Goal: Information Seeking & Learning: Learn about a topic

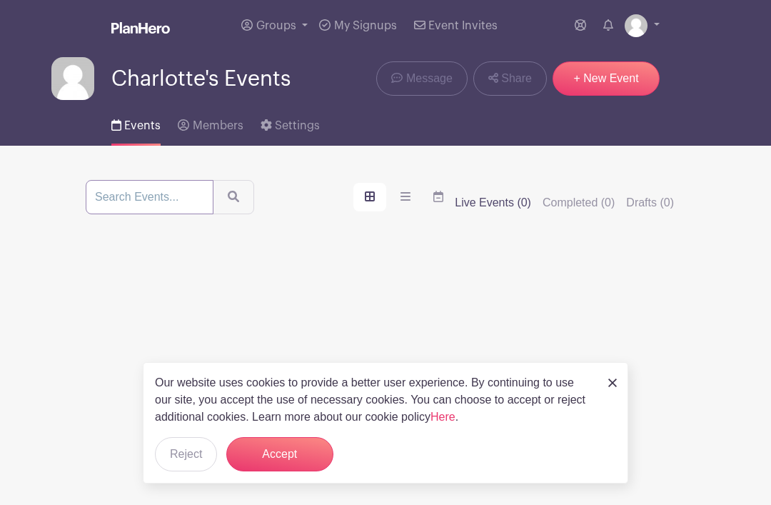
click at [147, 195] on input "search" at bounding box center [150, 197] width 128 height 34
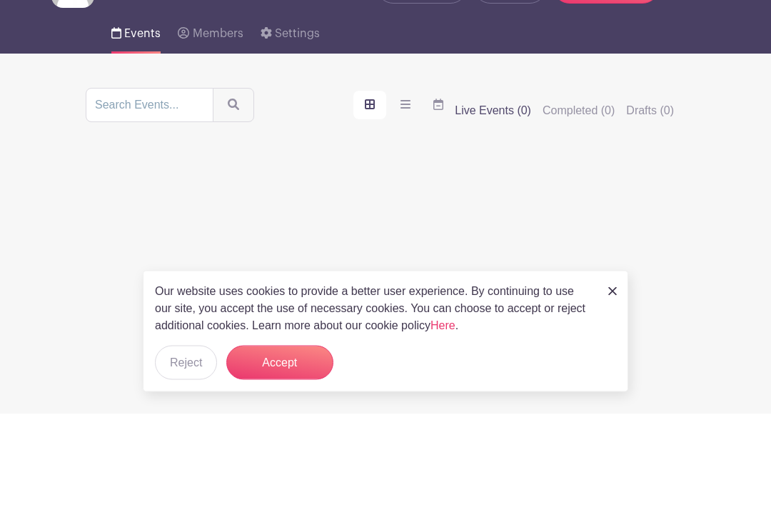
click at [441, 248] on div "Create your first event New Event" at bounding box center [386, 394] width 600 height 292
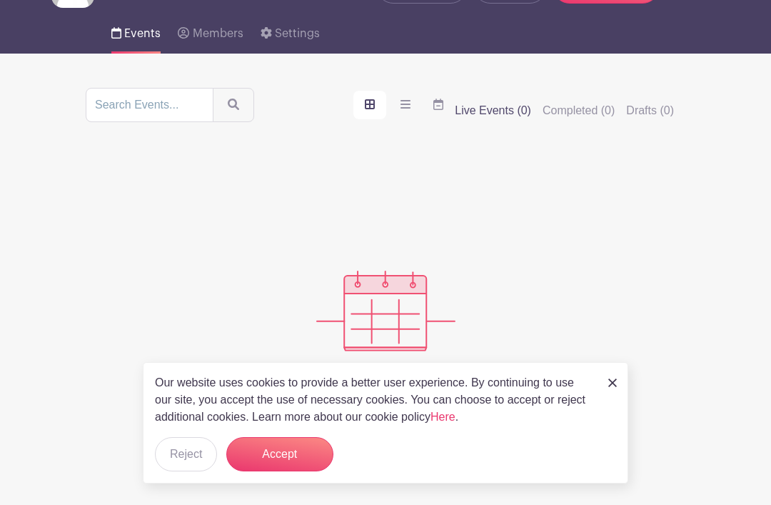
click at [228, 108] on icon "submit" at bounding box center [233, 104] width 11 height 11
click at [380, 112] on label "order and view" at bounding box center [369, 105] width 33 height 29
click at [0, 0] on input "order and view" at bounding box center [0, 0] width 0 height 0
click at [303, 452] on button "Accept" at bounding box center [279, 454] width 107 height 34
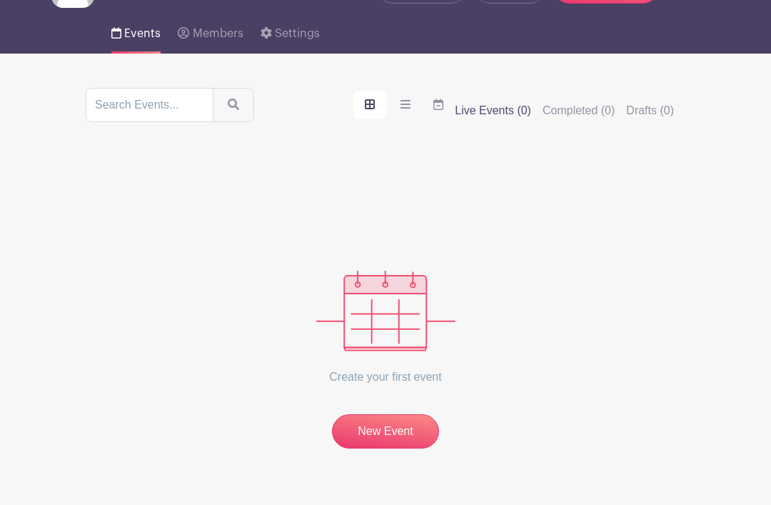
click at [383, 104] on label "order and view" at bounding box center [369, 105] width 33 height 29
click at [0, 0] on input "order and view" at bounding box center [0, 0] width 0 height 0
click at [378, 114] on label "order and view" at bounding box center [369, 105] width 33 height 29
click at [0, 0] on input "order and view" at bounding box center [0, 0] width 0 height 0
click at [411, 109] on icon "order and view" at bounding box center [406, 104] width 10 height 9
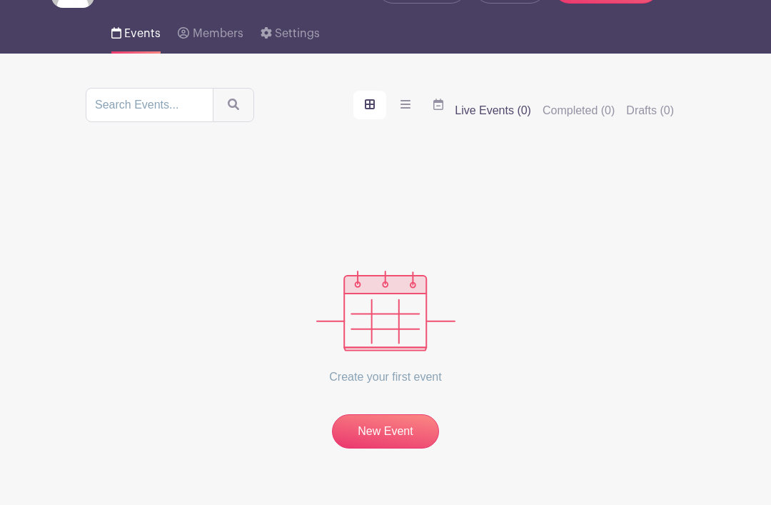
click at [0, 0] on input "order and view" at bounding box center [0, 0] width 0 height 0
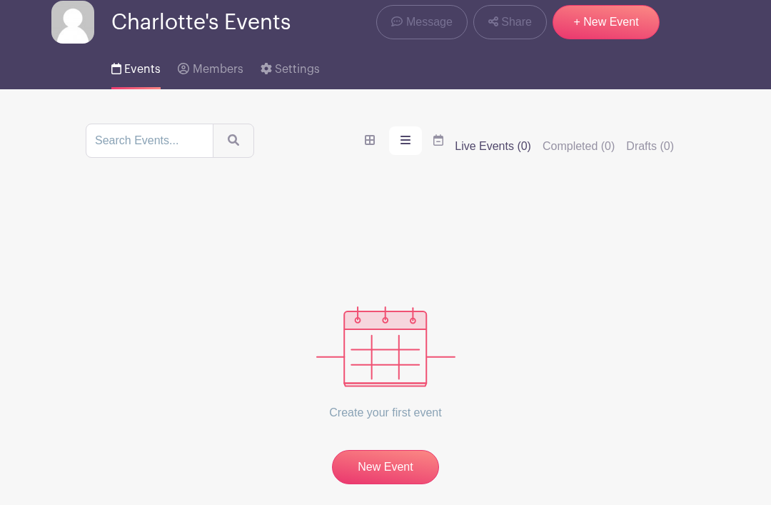
scroll to position [56, 0]
click at [211, 71] on span "Members" at bounding box center [218, 69] width 51 height 11
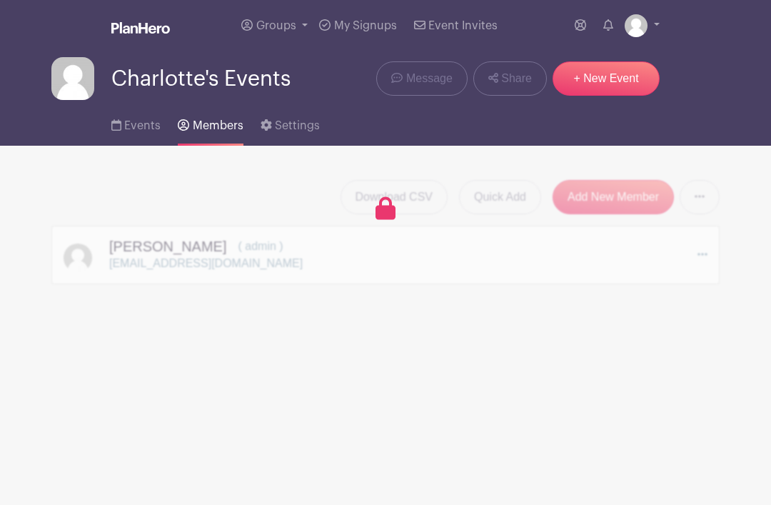
click at [619, 84] on link "+ New Event" at bounding box center [606, 78] width 107 height 34
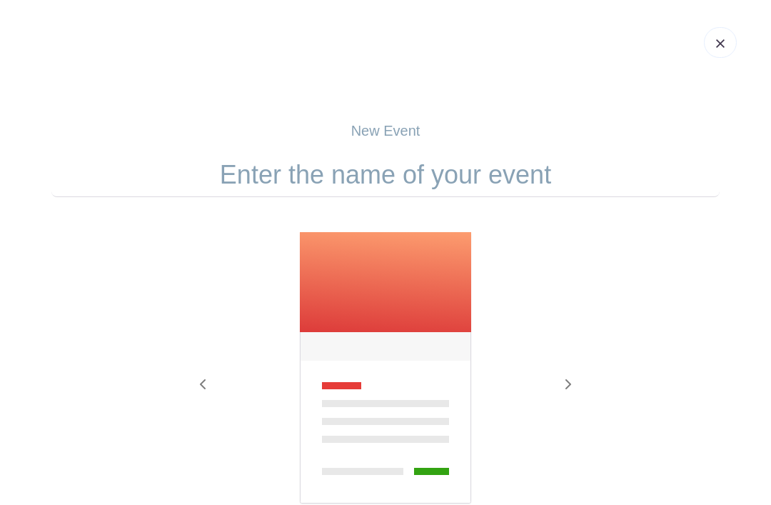
click at [724, 43] on img at bounding box center [720, 43] width 9 height 9
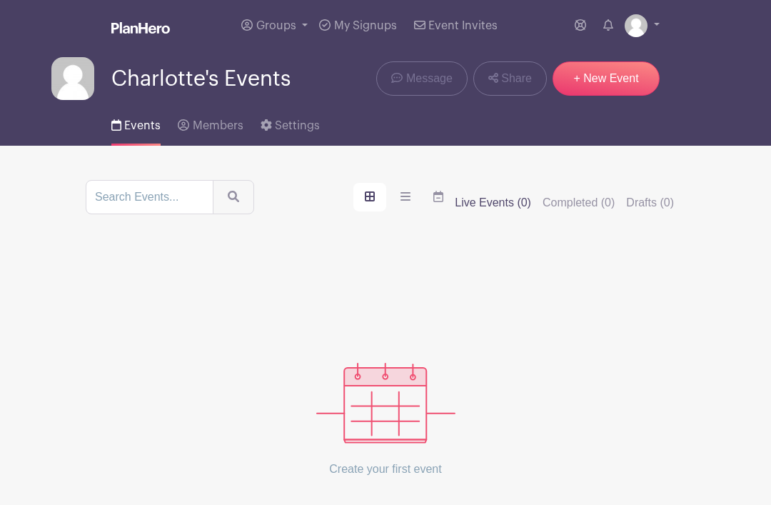
click at [141, 126] on span "Events" at bounding box center [142, 125] width 36 height 11
click at [653, 19] on link at bounding box center [642, 25] width 35 height 23
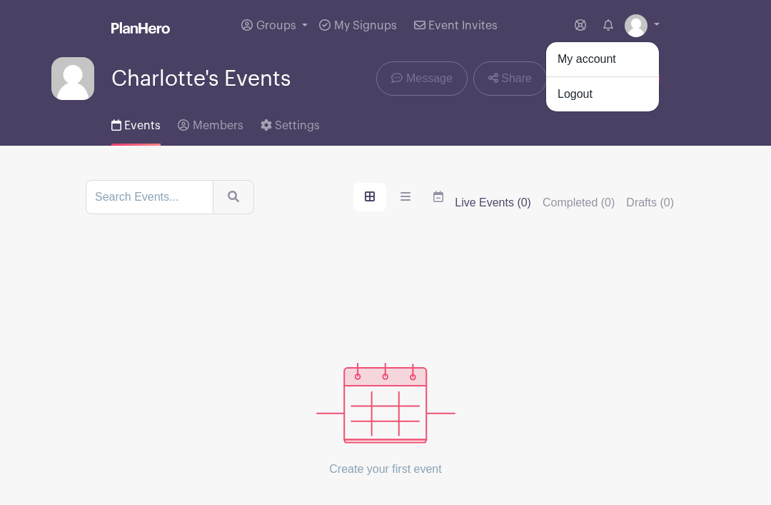
click at [700, 53] on div "Charlotte's Events Message Share + New Event" at bounding box center [385, 75] width 685 height 49
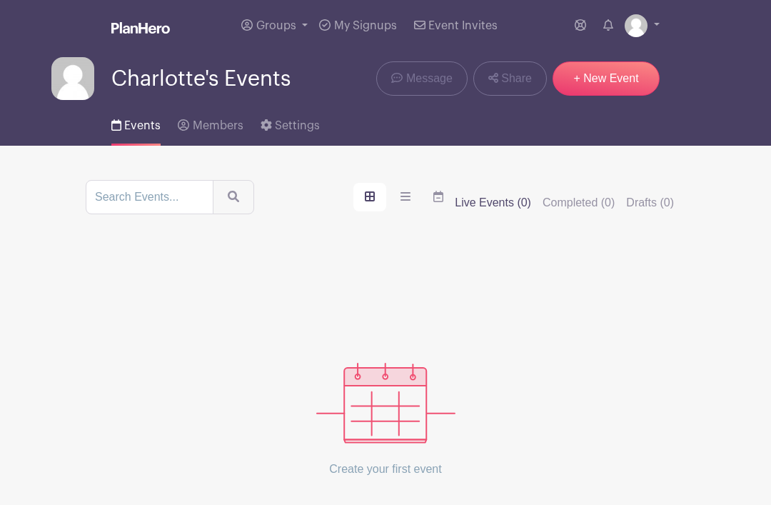
click at [610, 29] on icon at bounding box center [608, 24] width 10 height 11
click at [575, 26] on icon at bounding box center [580, 24] width 11 height 11
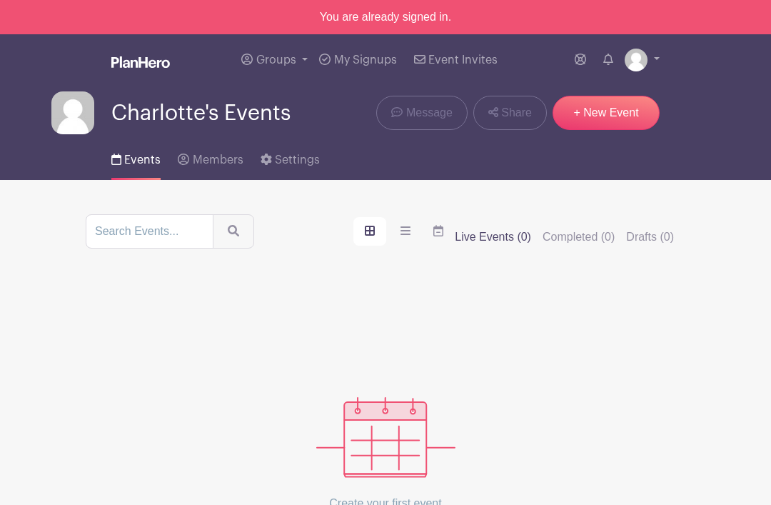
click at [411, 234] on icon "order and view" at bounding box center [406, 230] width 10 height 11
click at [0, 0] on input "order and view" at bounding box center [0, 0] width 0 height 0
click at [410, 242] on label "order and view" at bounding box center [405, 231] width 33 height 29
click at [0, 0] on input "order and view" at bounding box center [0, 0] width 0 height 0
click at [439, 240] on label "order and view" at bounding box center [438, 231] width 33 height 29
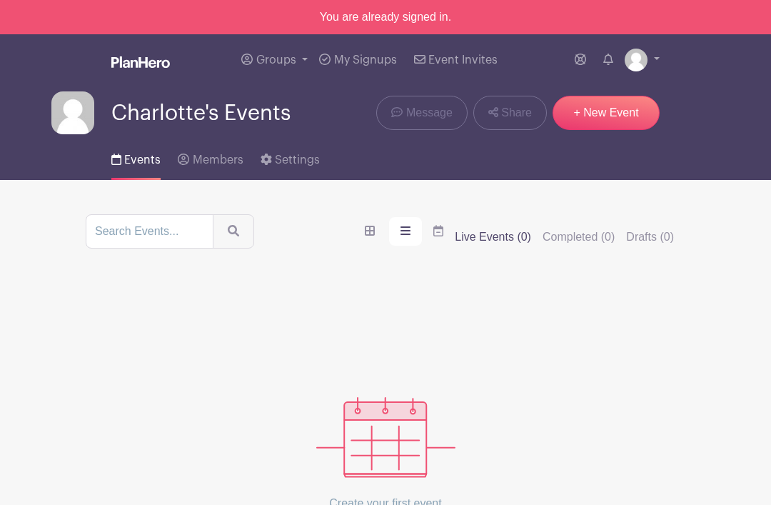
click at [0, 0] on input "order and view" at bounding box center [0, 0] width 0 height 0
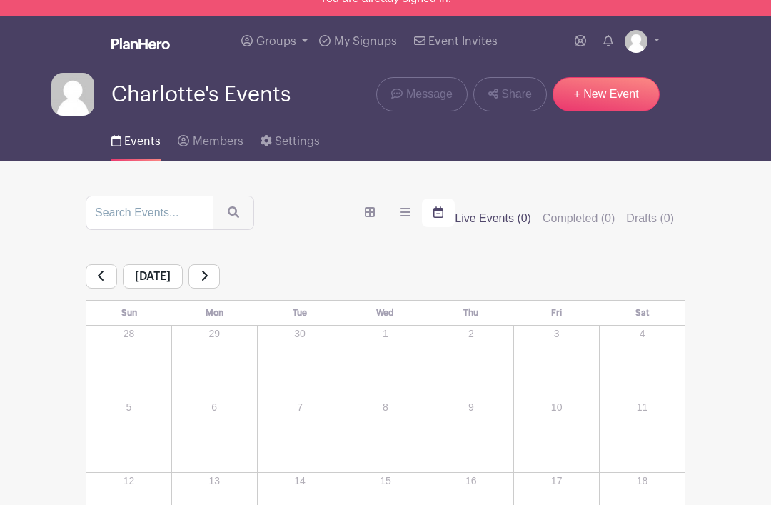
scroll to position [19, 0]
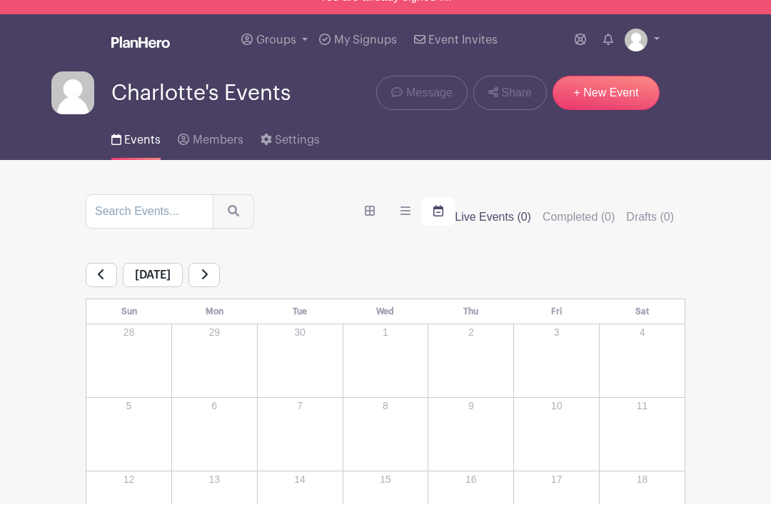
click at [617, 94] on link "+ New Event" at bounding box center [606, 93] width 107 height 34
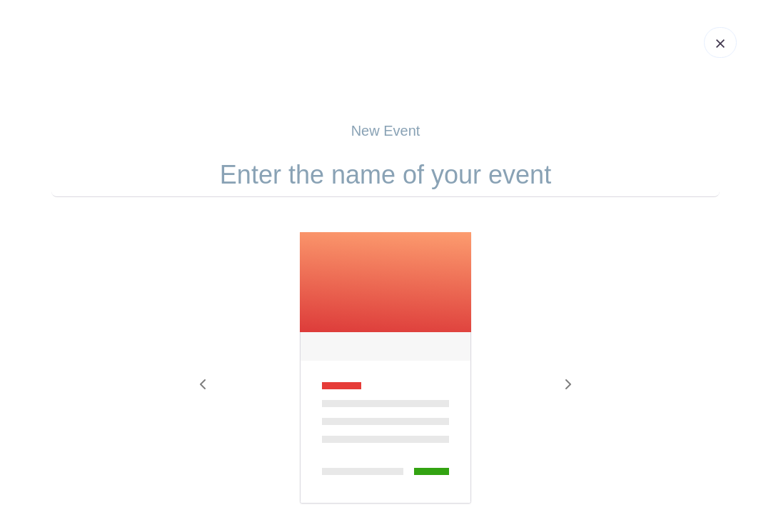
click at [719, 47] on img at bounding box center [720, 43] width 9 height 9
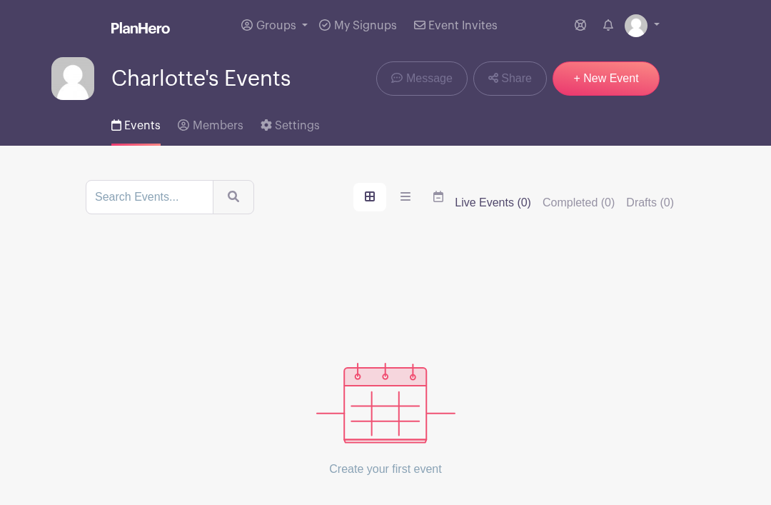
click at [459, 26] on span "Event Invites" at bounding box center [462, 25] width 69 height 11
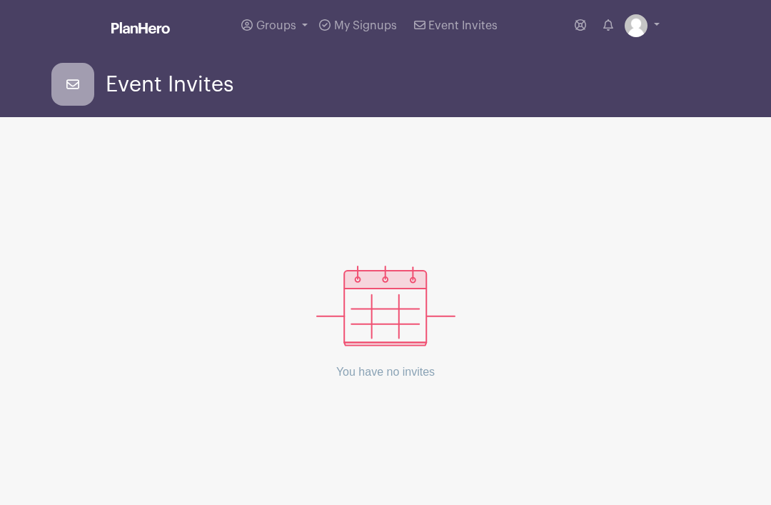
click at [457, 35] on link "Event Invites" at bounding box center [455, 25] width 95 height 51
click at [89, 86] on icon at bounding box center [72, 84] width 43 height 43
click at [288, 29] on span "Groups" at bounding box center [276, 25] width 40 height 11
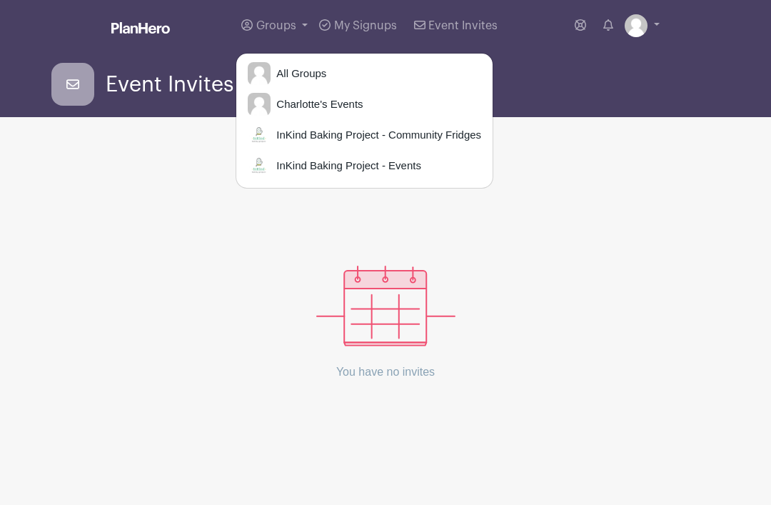
click at [400, 164] on span "InKind Baking Project - Events" at bounding box center [346, 166] width 151 height 16
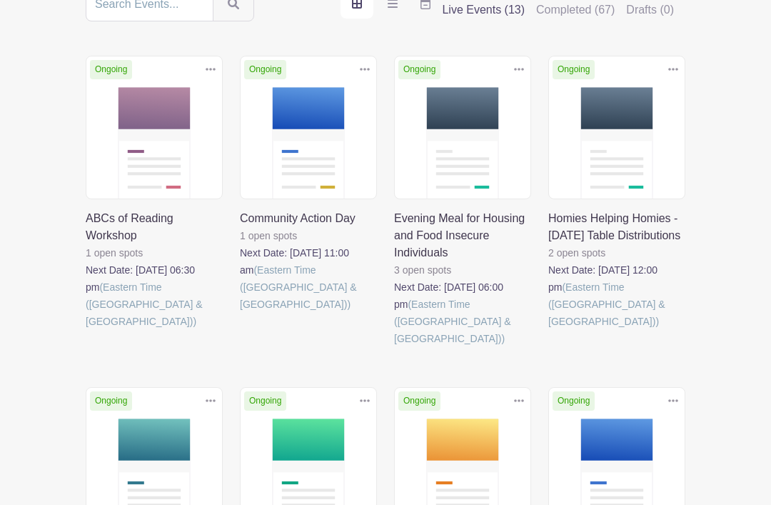
scroll to position [193, 0]
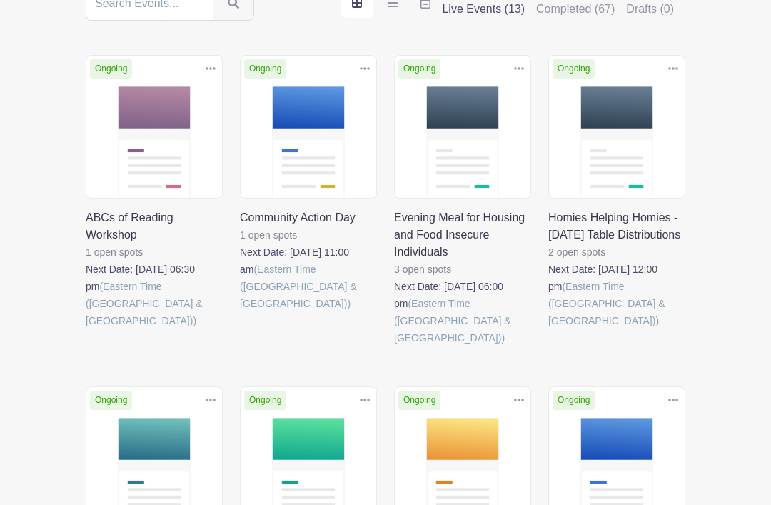
click at [394, 346] on link at bounding box center [394, 346] width 0 height 0
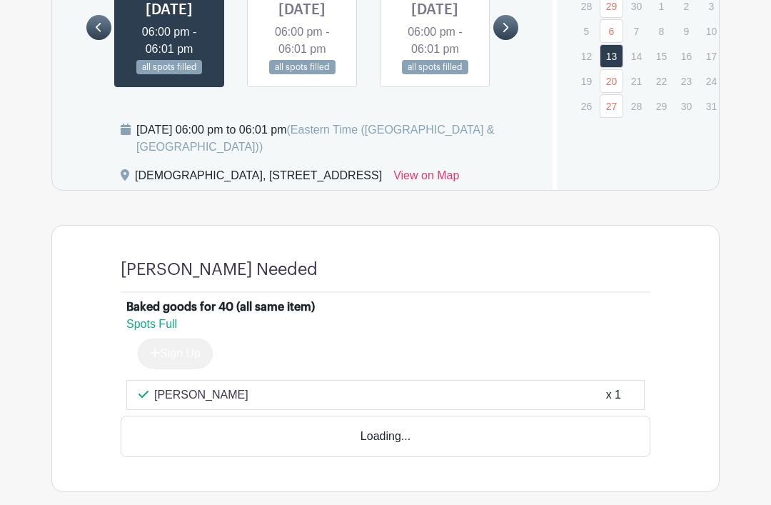
scroll to position [1030, 0]
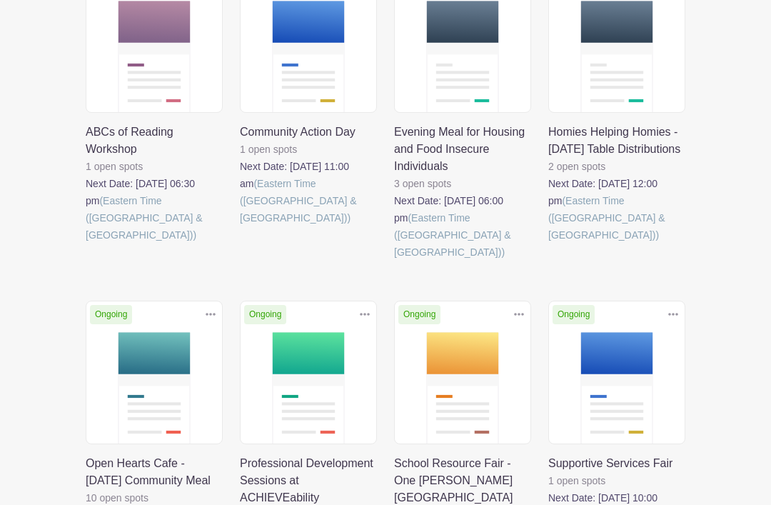
scroll to position [279, 0]
click at [240, 226] on link at bounding box center [240, 226] width 0 height 0
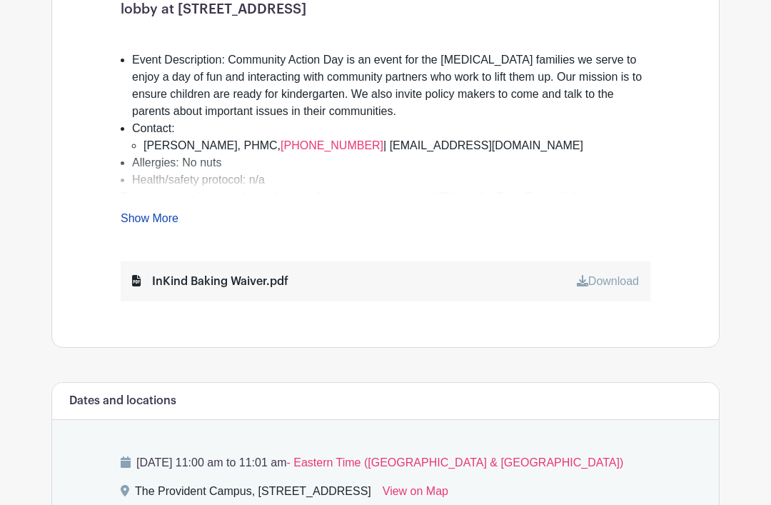
scroll to position [471, 0]
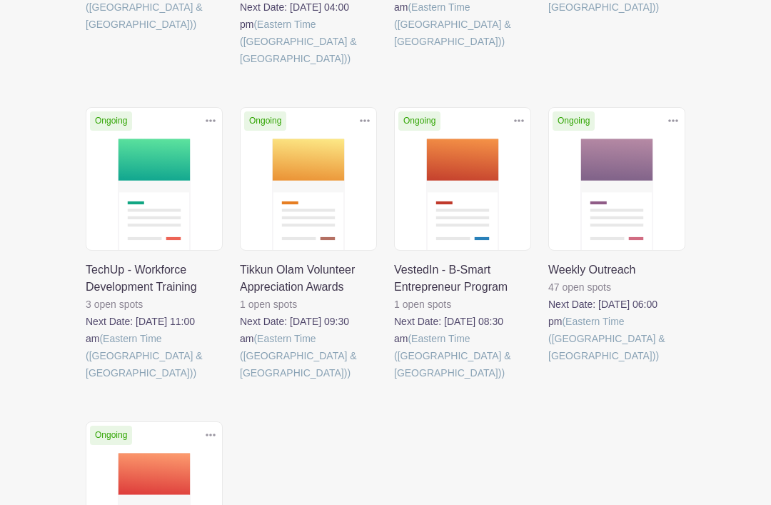
scroll to position [824, 0]
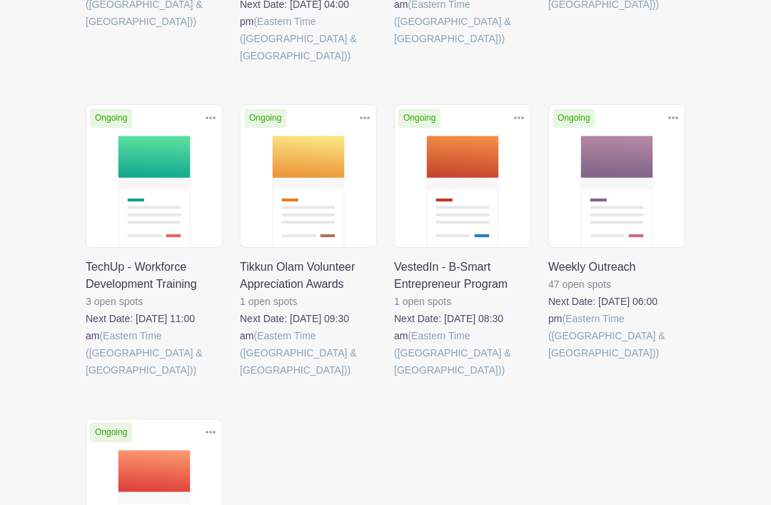
click at [548, 361] on link at bounding box center [548, 361] width 0 height 0
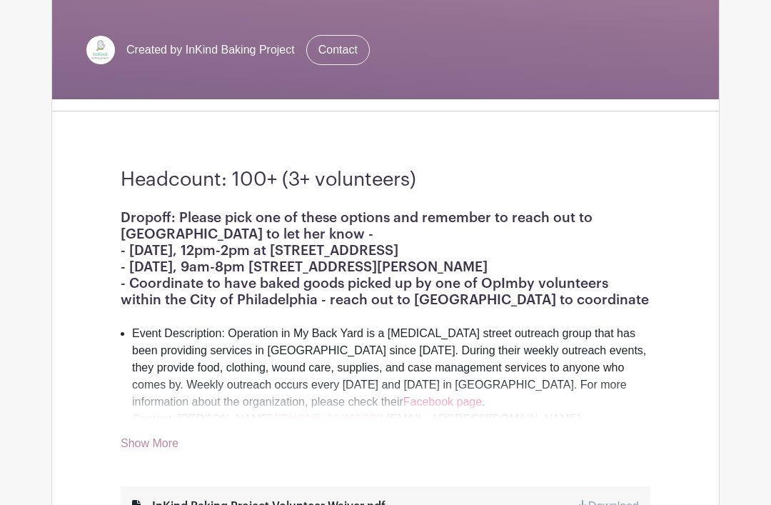
scroll to position [258, 0]
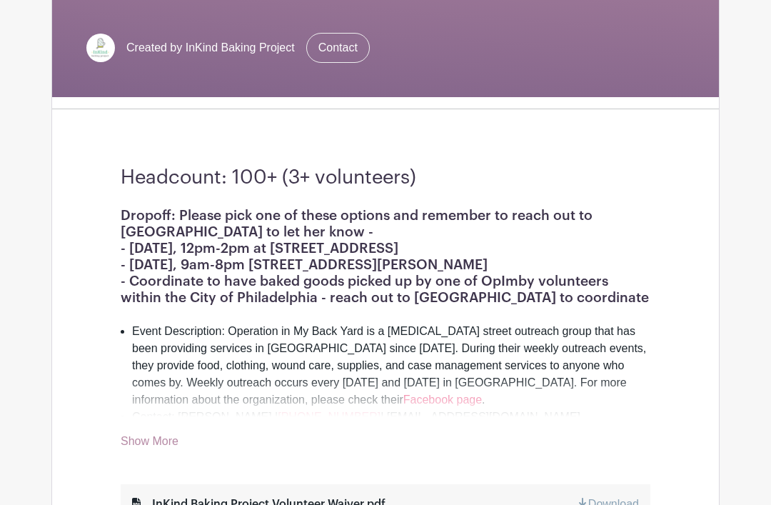
click at [142, 440] on link "Show More" at bounding box center [150, 444] width 58 height 18
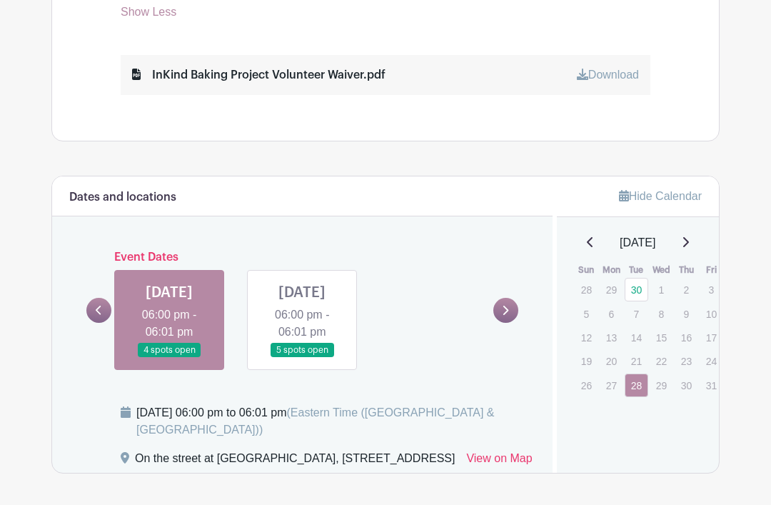
scroll to position [896, 0]
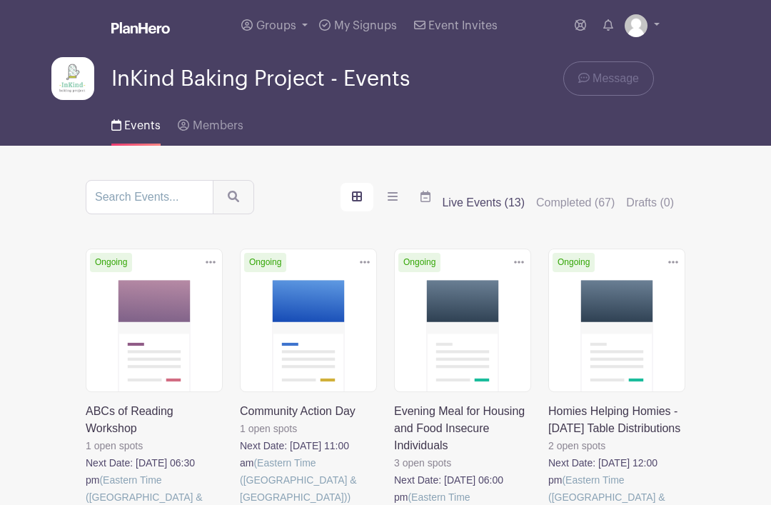
click at [503, 203] on label "Live Events (13)" at bounding box center [483, 202] width 83 height 17
click at [0, 0] on input "Live Events (13)" at bounding box center [0, 0] width 0 height 0
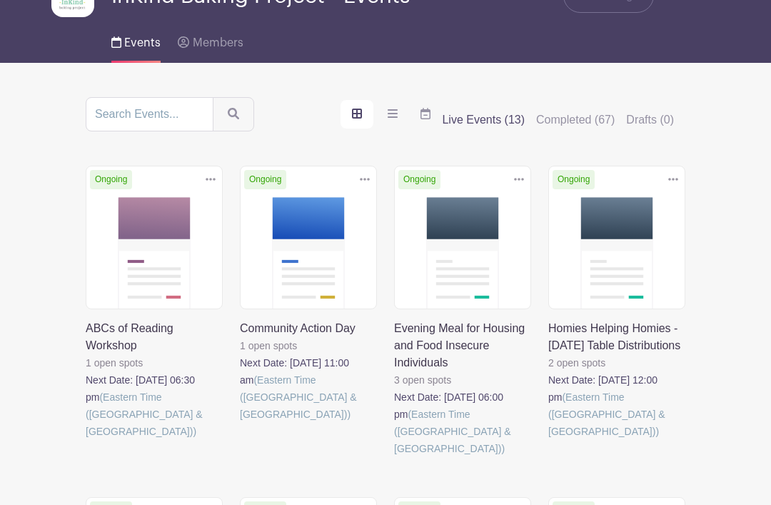
scroll to position [84, 0]
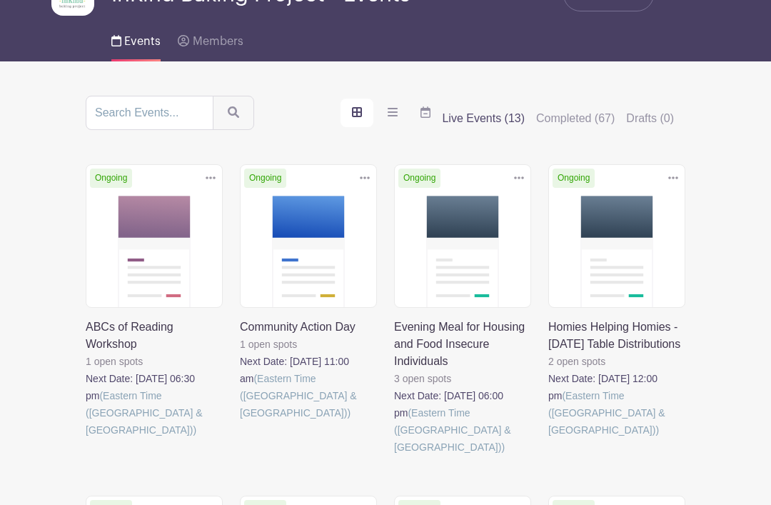
click at [86, 439] on link at bounding box center [86, 439] width 0 height 0
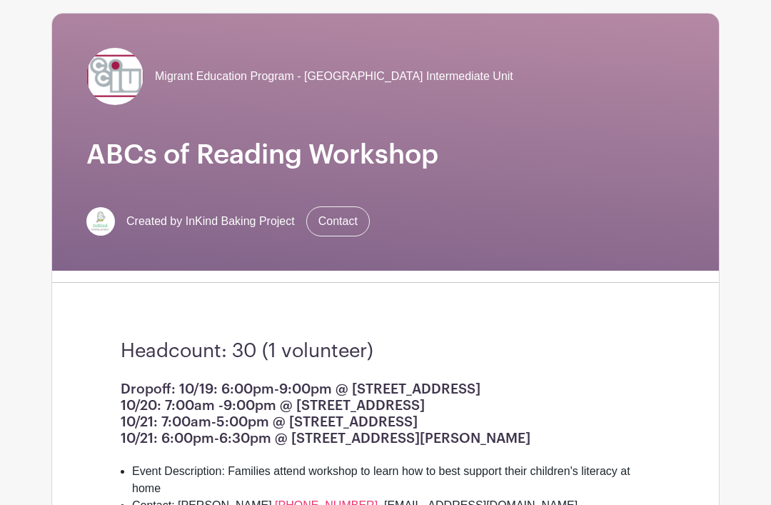
scroll to position [9, 0]
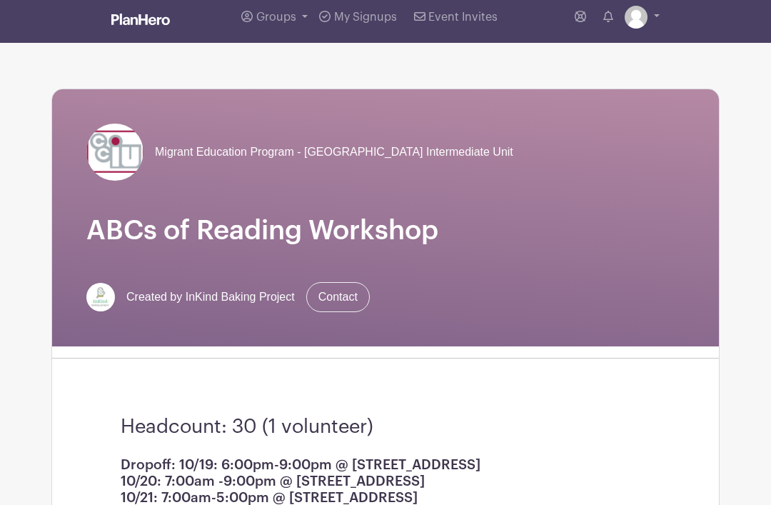
click at [118, 333] on div "Migrant Education Program - Chester County Intermediate Unit ABCs of Reading Wo…" at bounding box center [385, 217] width 667 height 257
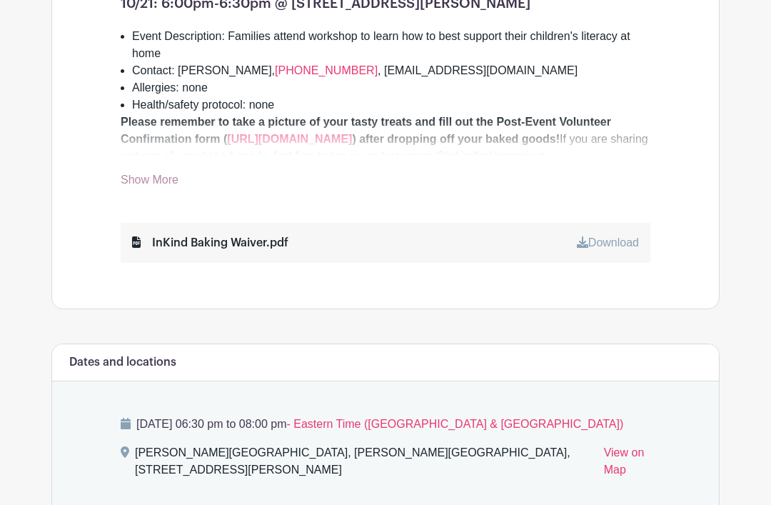
scroll to position [512, 0]
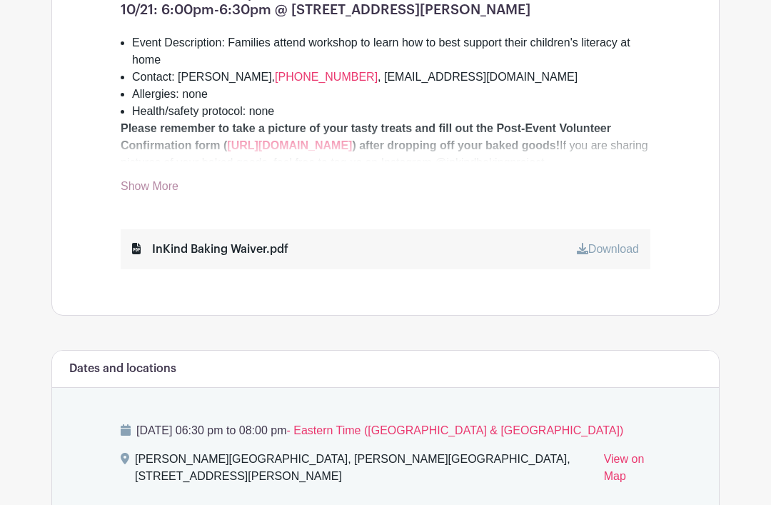
click at [134, 181] on link "Show More" at bounding box center [150, 190] width 58 height 18
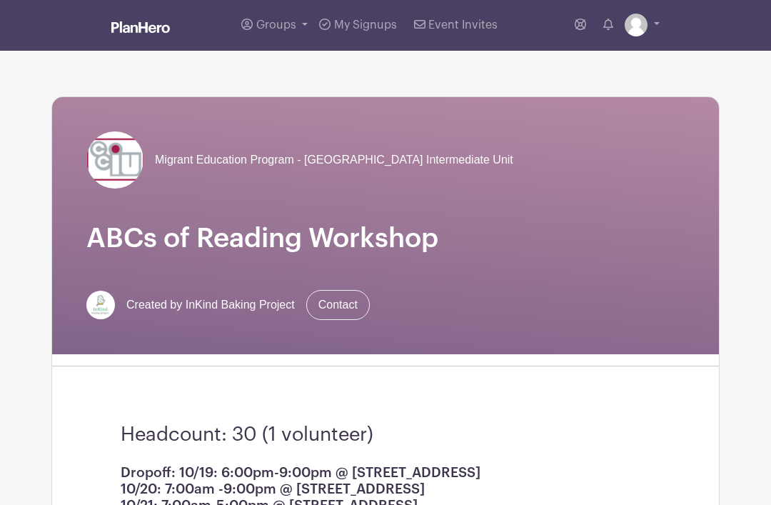
scroll to position [0, 0]
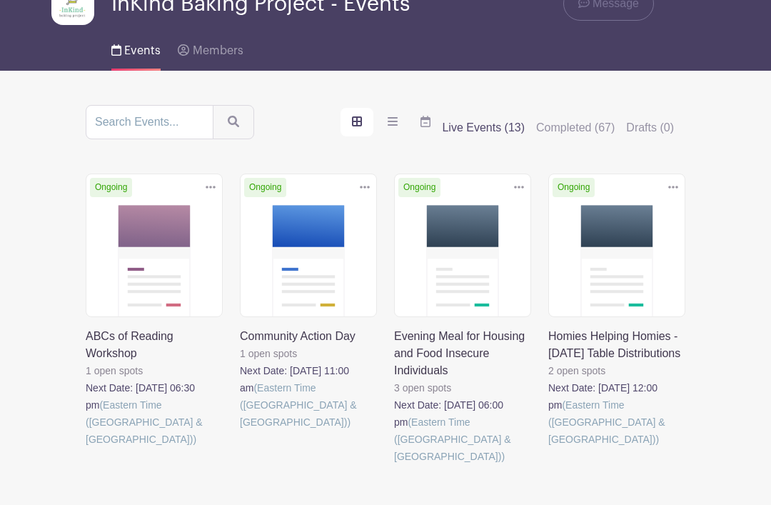
scroll to position [84, 0]
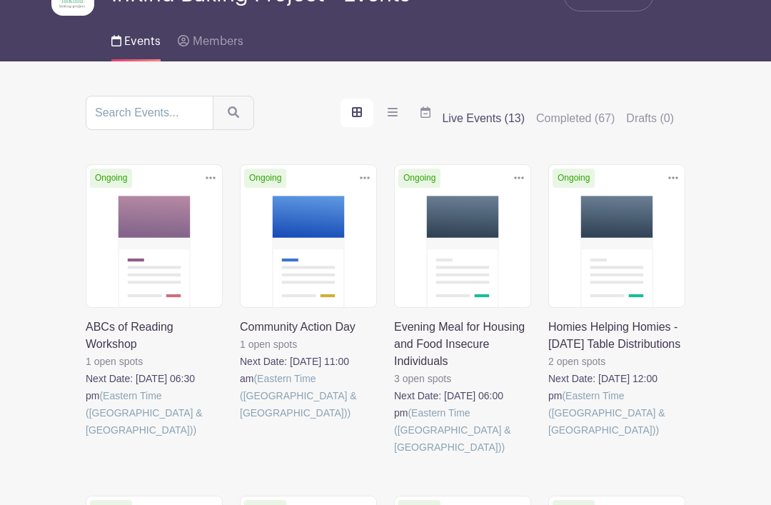
click at [240, 421] on link at bounding box center [240, 421] width 0 height 0
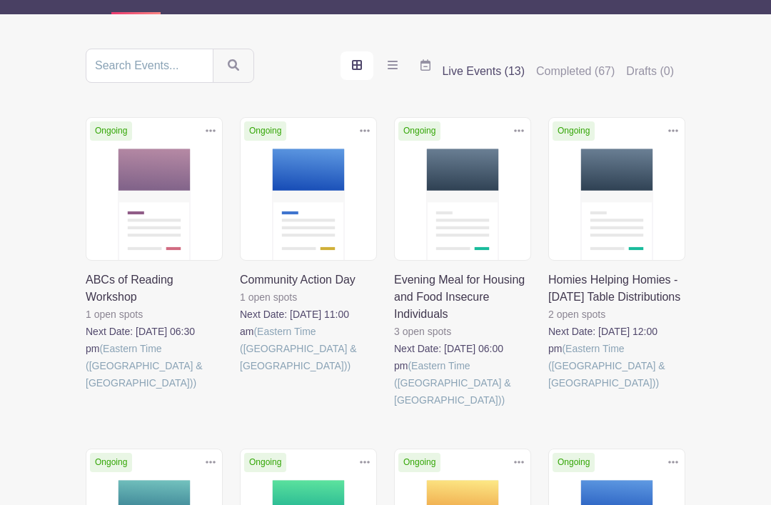
scroll to position [130, 0]
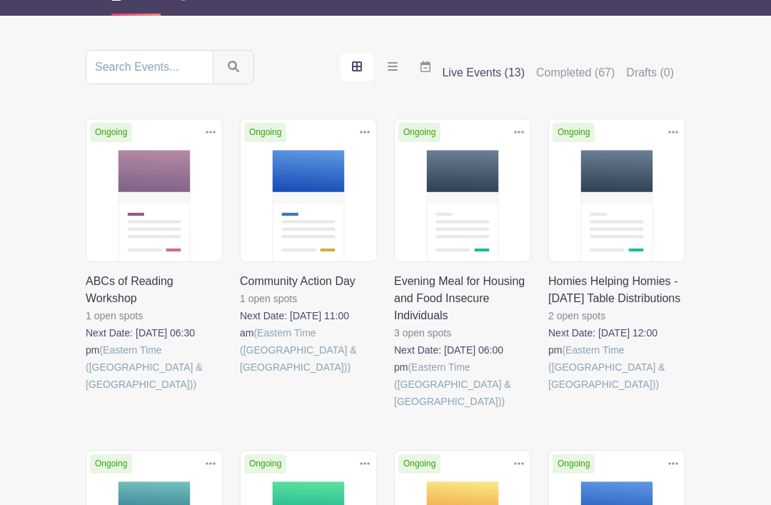
click at [394, 410] on link at bounding box center [394, 410] width 0 height 0
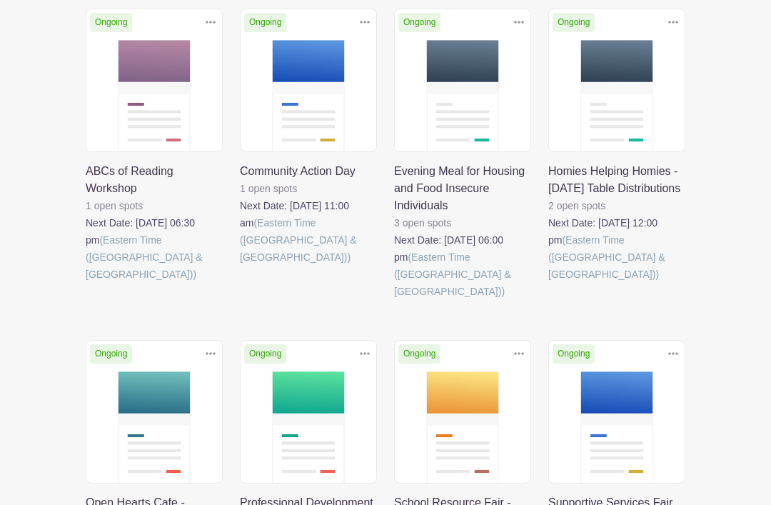
scroll to position [240, 0]
click at [548, 283] on link at bounding box center [548, 283] width 0 height 0
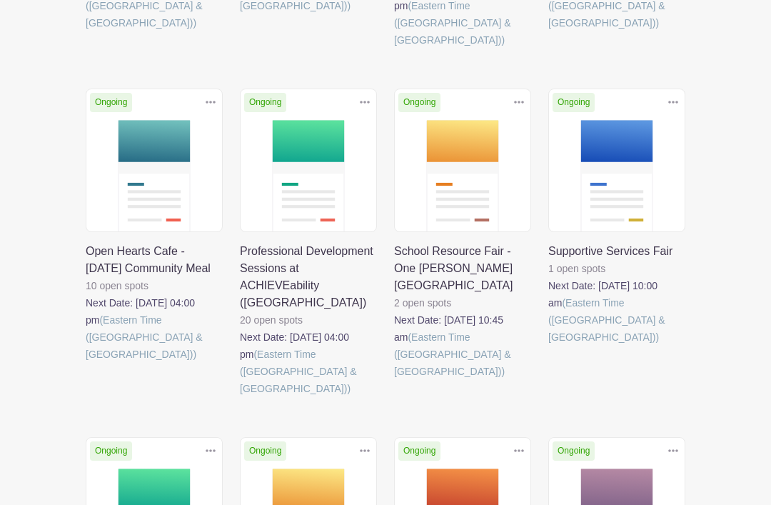
scroll to position [491, 0]
click at [86, 363] on link at bounding box center [86, 363] width 0 height 0
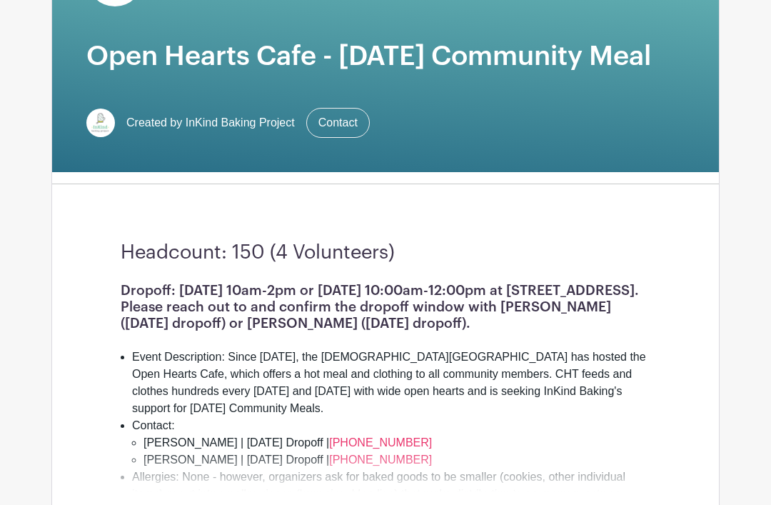
scroll to position [182, 0]
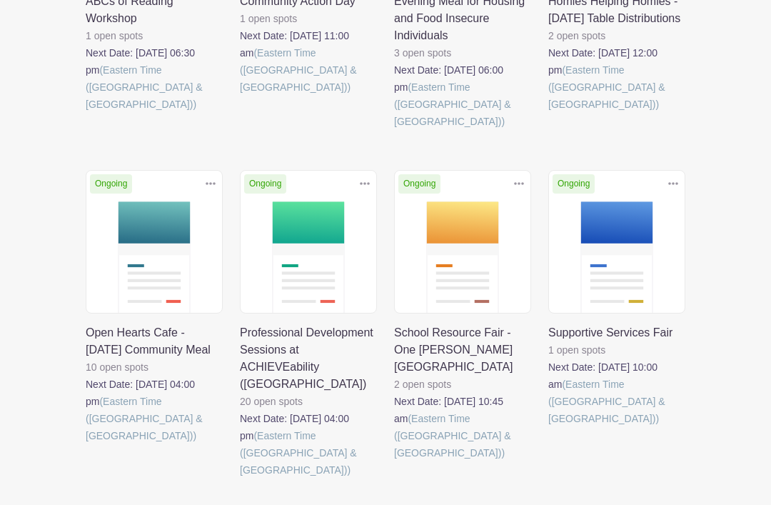
scroll to position [492, 0]
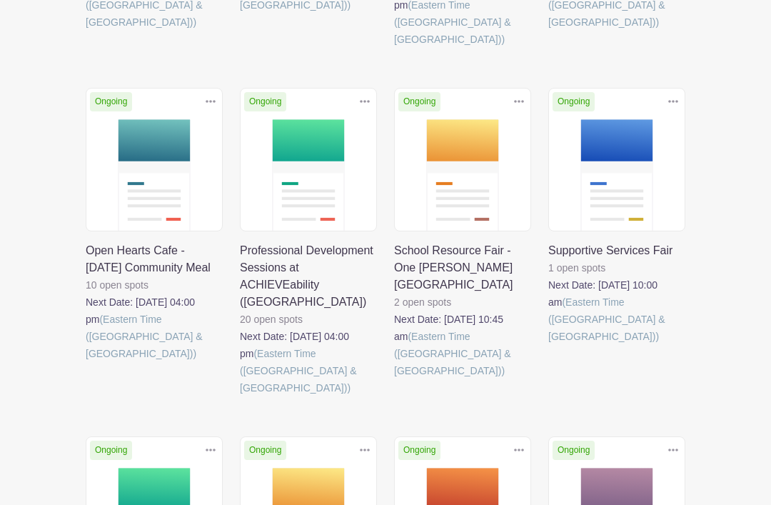
click at [240, 396] on link at bounding box center [240, 396] width 0 height 0
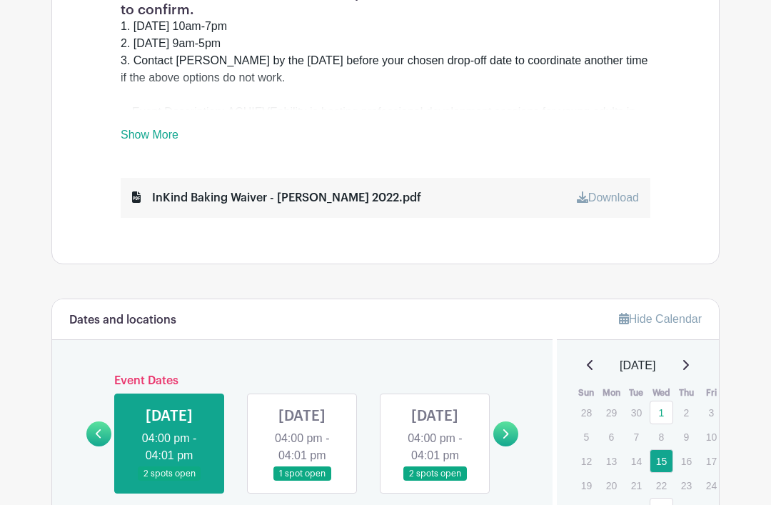
scroll to position [578, 0]
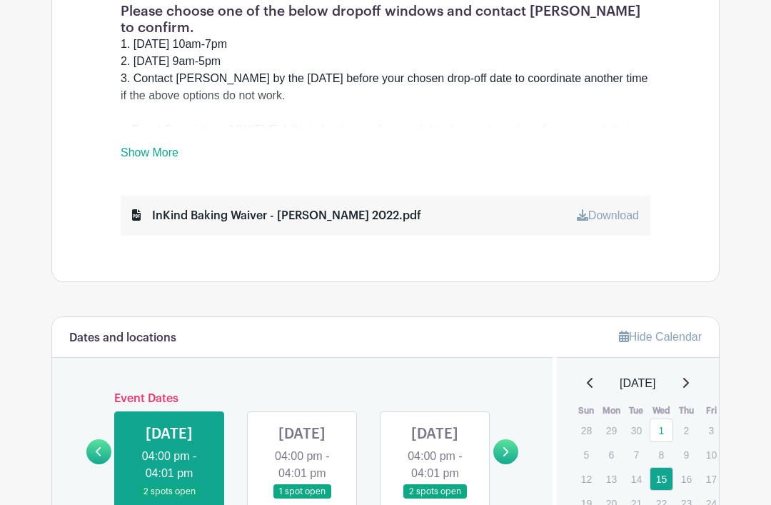
click at [139, 154] on link "Show More" at bounding box center [150, 155] width 58 height 18
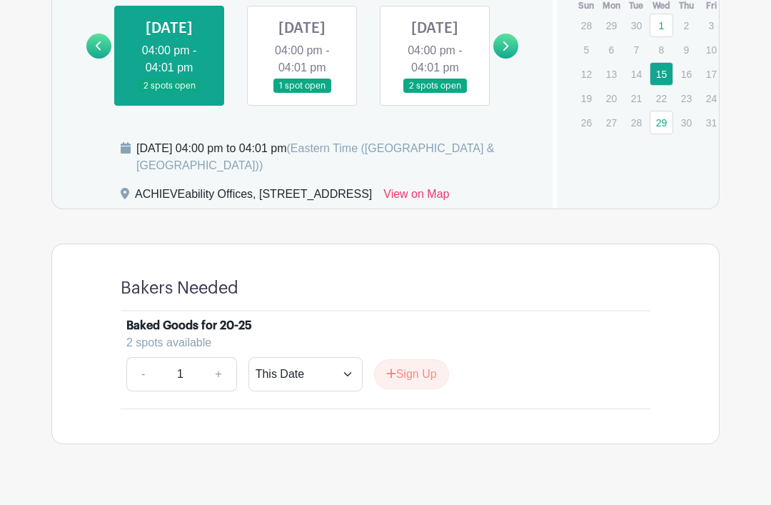
scroll to position [1216, 0]
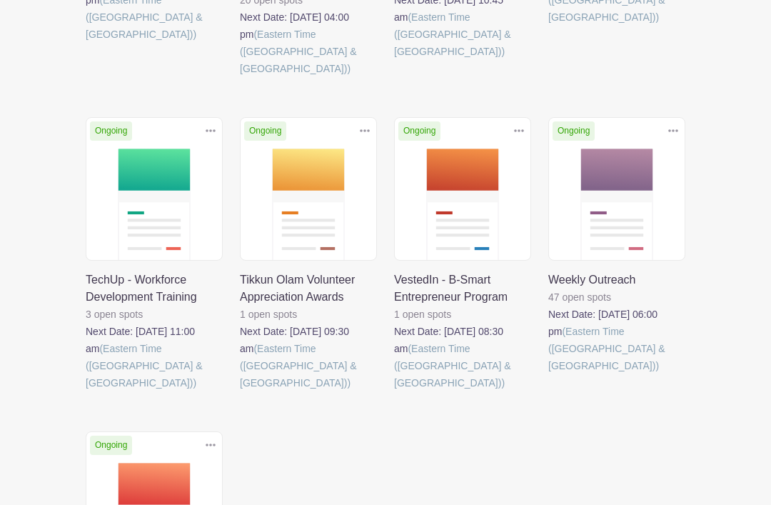
scroll to position [814, 0]
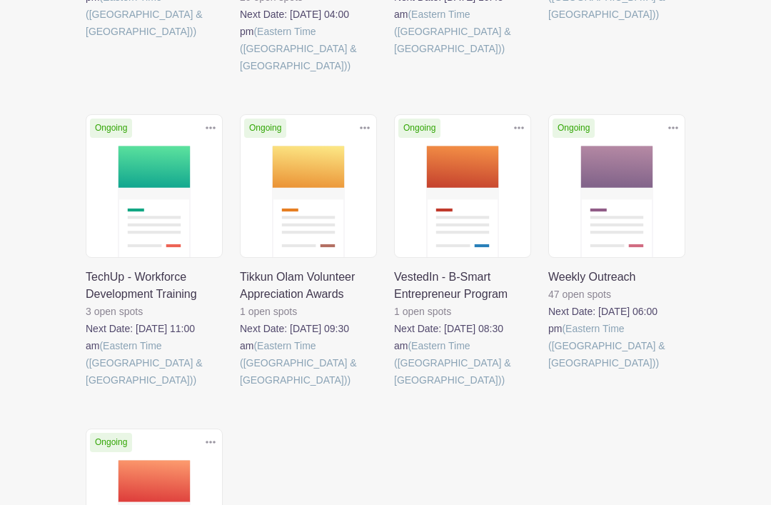
click at [86, 388] on link at bounding box center [86, 388] width 0 height 0
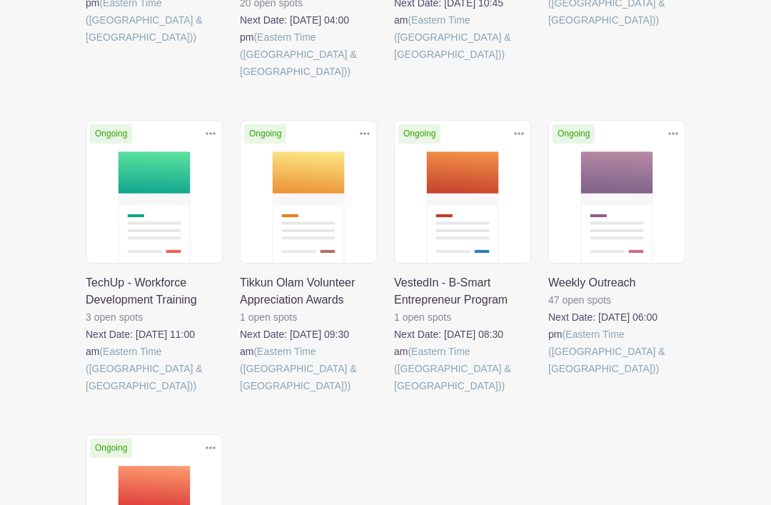
scroll to position [814, 0]
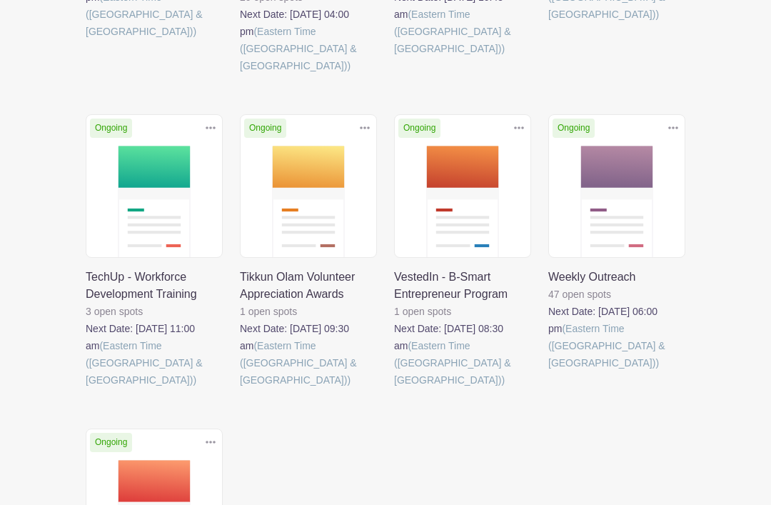
click at [240, 388] on link at bounding box center [240, 388] width 0 height 0
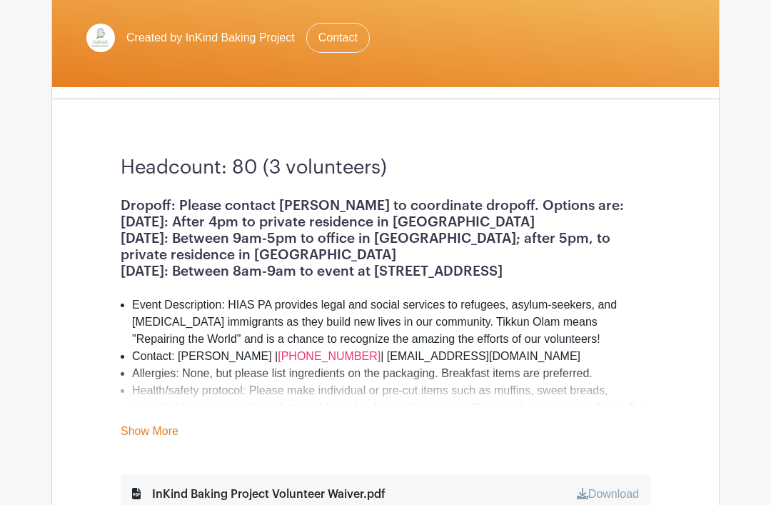
scroll to position [268, 0]
